Goal: Task Accomplishment & Management: Manage account settings

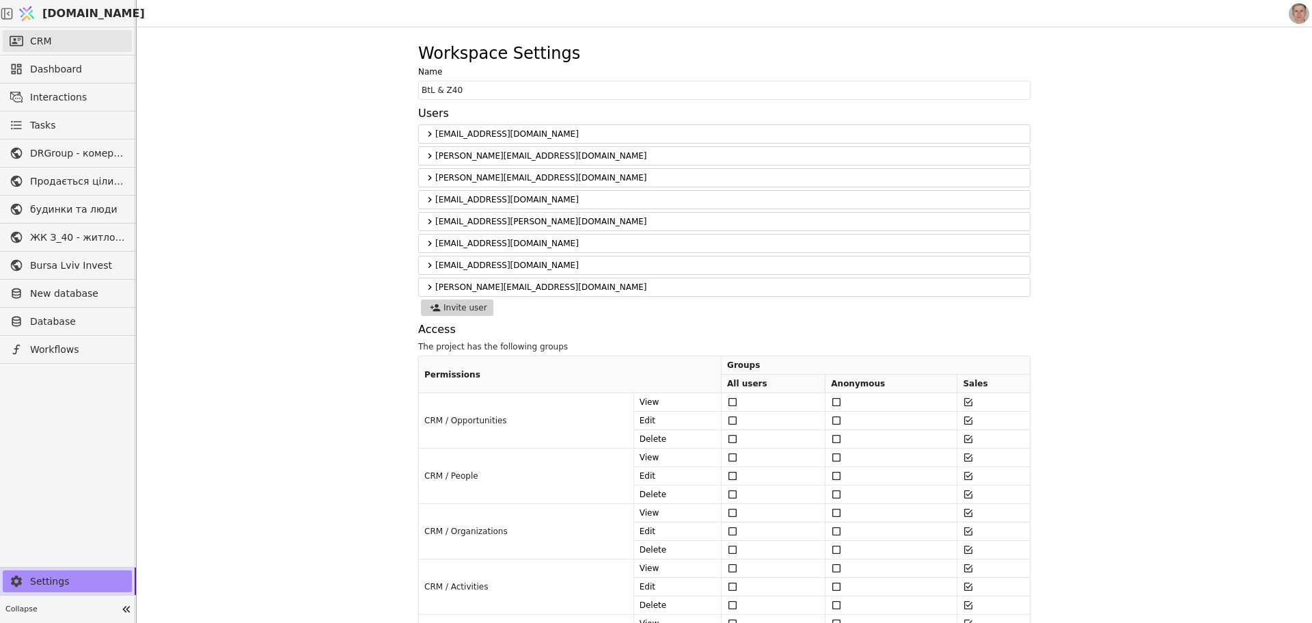
click at [79, 44] on link "CRM" at bounding box center [67, 41] width 129 height 22
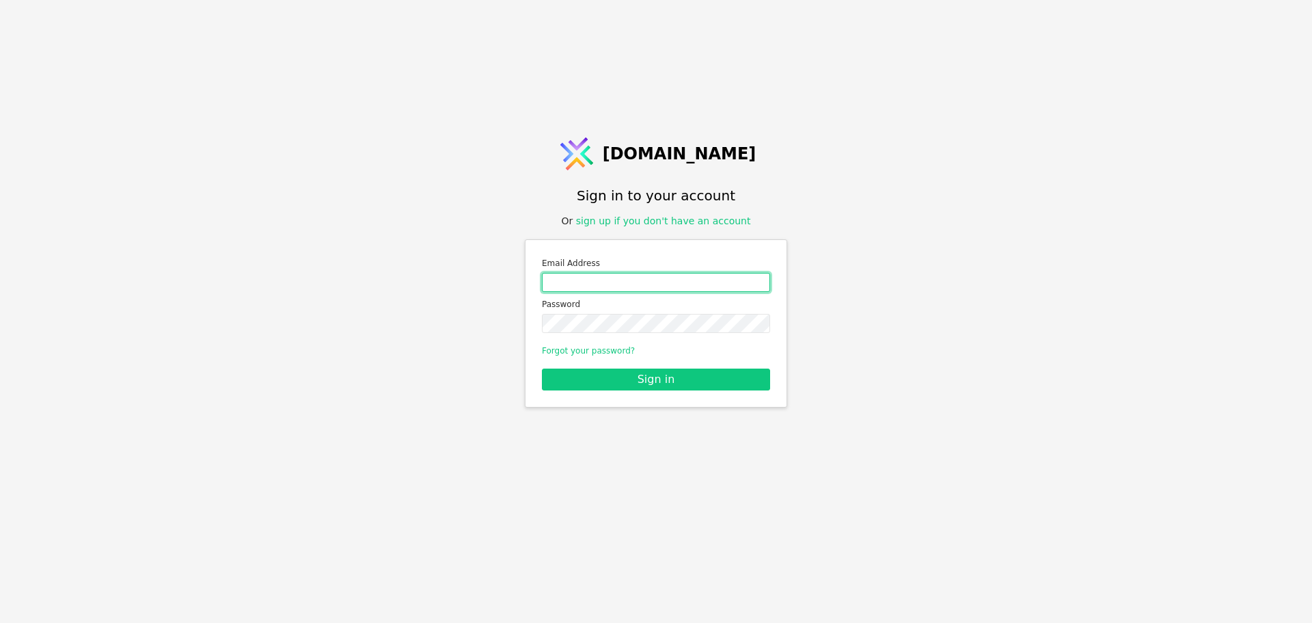
drag, startPoint x: 610, startPoint y: 282, endPoint x: 614, endPoint y: 288, distance: 7.3
click at [610, 282] on input "Email address" at bounding box center [656, 282] width 228 height 19
type input "roman.svystun@gmail.com"
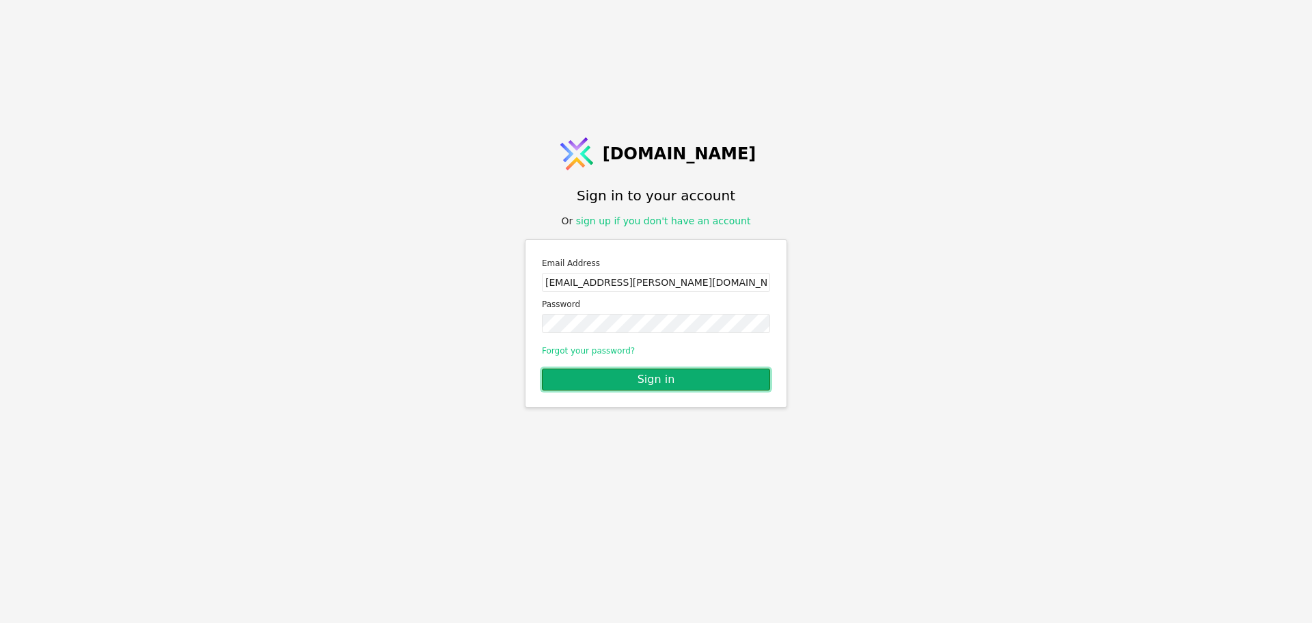
click at [659, 374] on button "Sign in" at bounding box center [656, 379] width 228 height 22
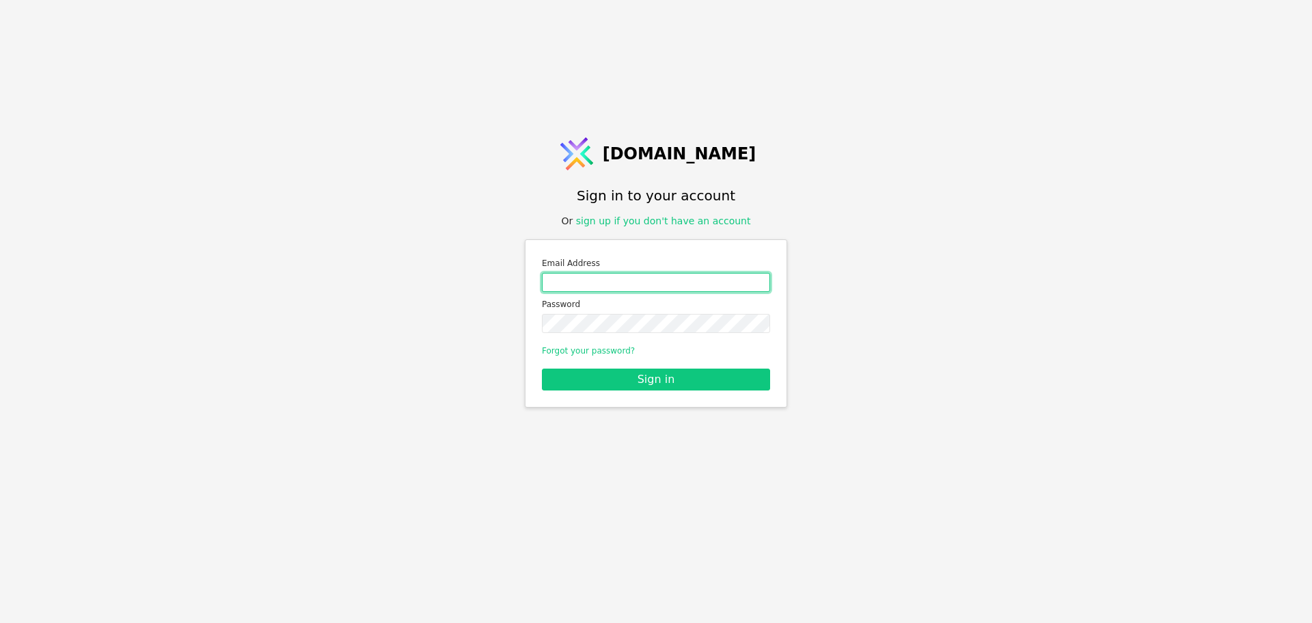
click at [631, 290] on input "Email address" at bounding box center [656, 282] width 228 height 19
type input "roman.svystun@gmail.com"
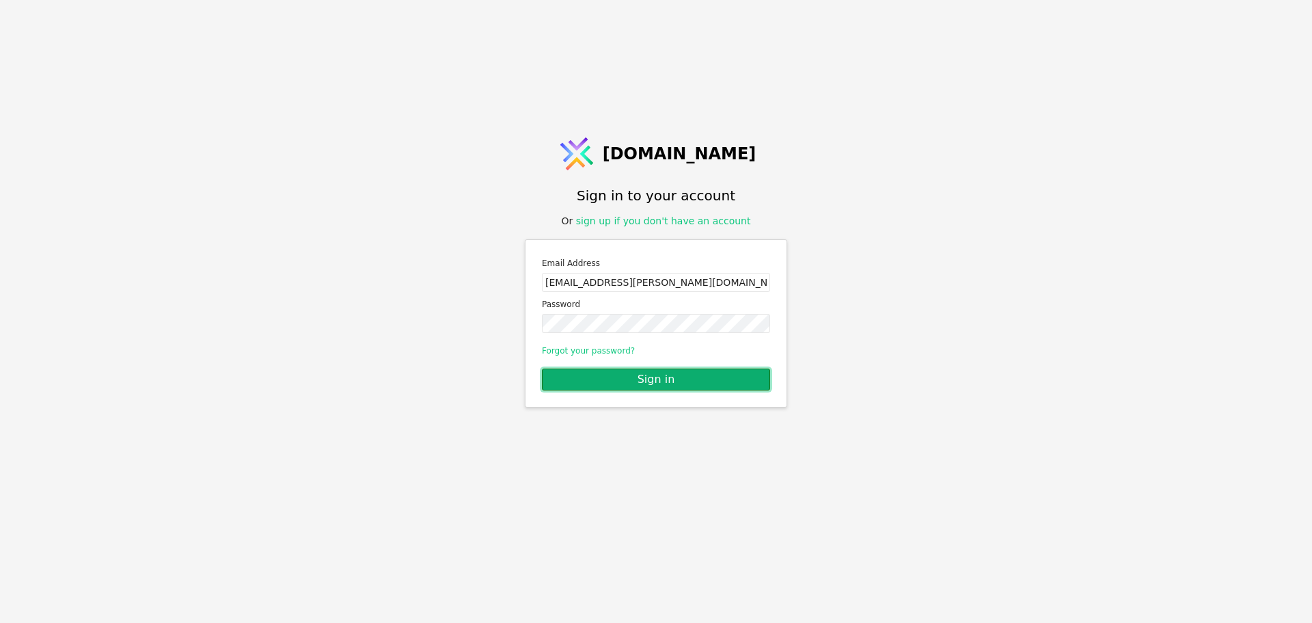
click at [657, 378] on button "Sign in" at bounding box center [656, 379] width 228 height 22
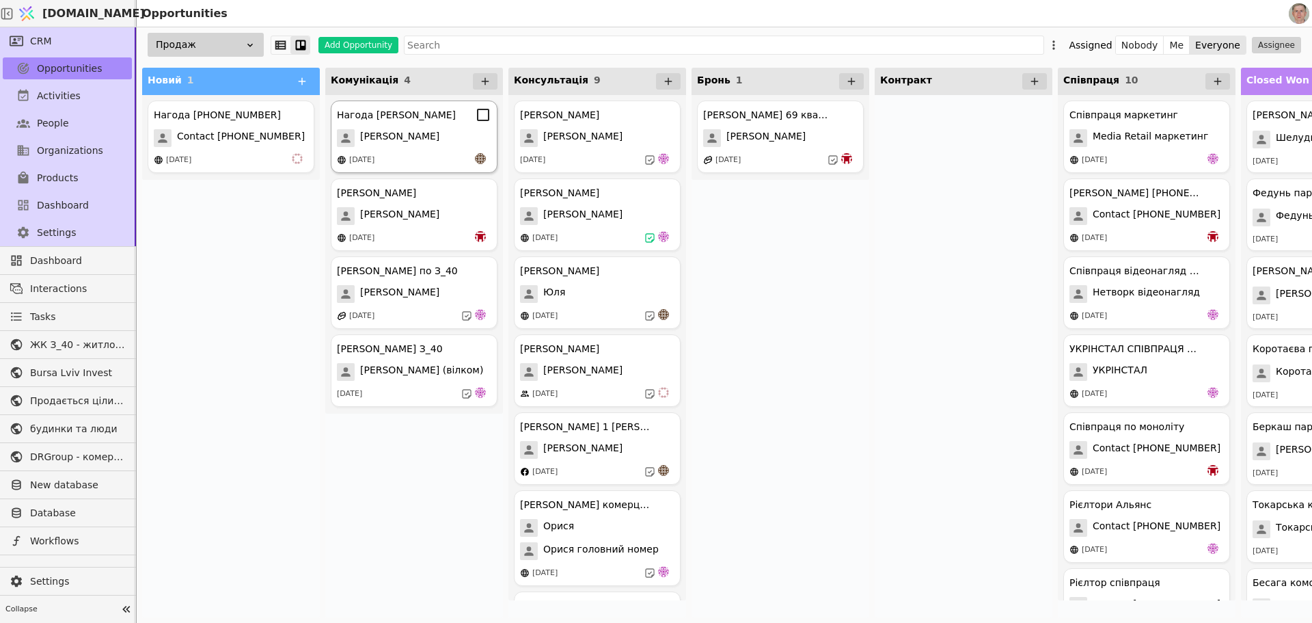
click at [411, 134] on div "[PERSON_NAME]" at bounding box center [414, 138] width 154 height 18
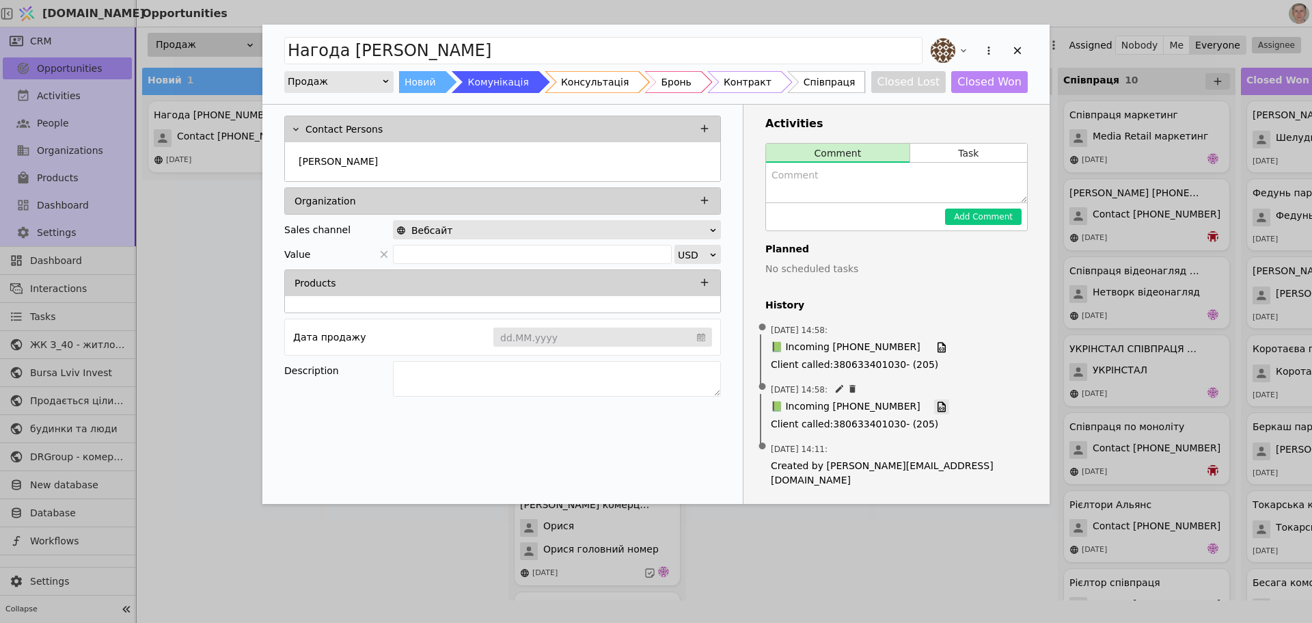
click at [938, 402] on icon "Add Opportunity" at bounding box center [942, 407] width 8 height 10
click at [935, 405] on icon "Add Opportunity" at bounding box center [941, 406] width 12 height 12
click at [935, 344] on icon "Add Opportunity" at bounding box center [941, 347] width 12 height 12
click at [1015, 46] on icon "Add Opportunity" at bounding box center [1017, 50] width 12 height 12
